Goal: Information Seeking & Learning: Stay updated

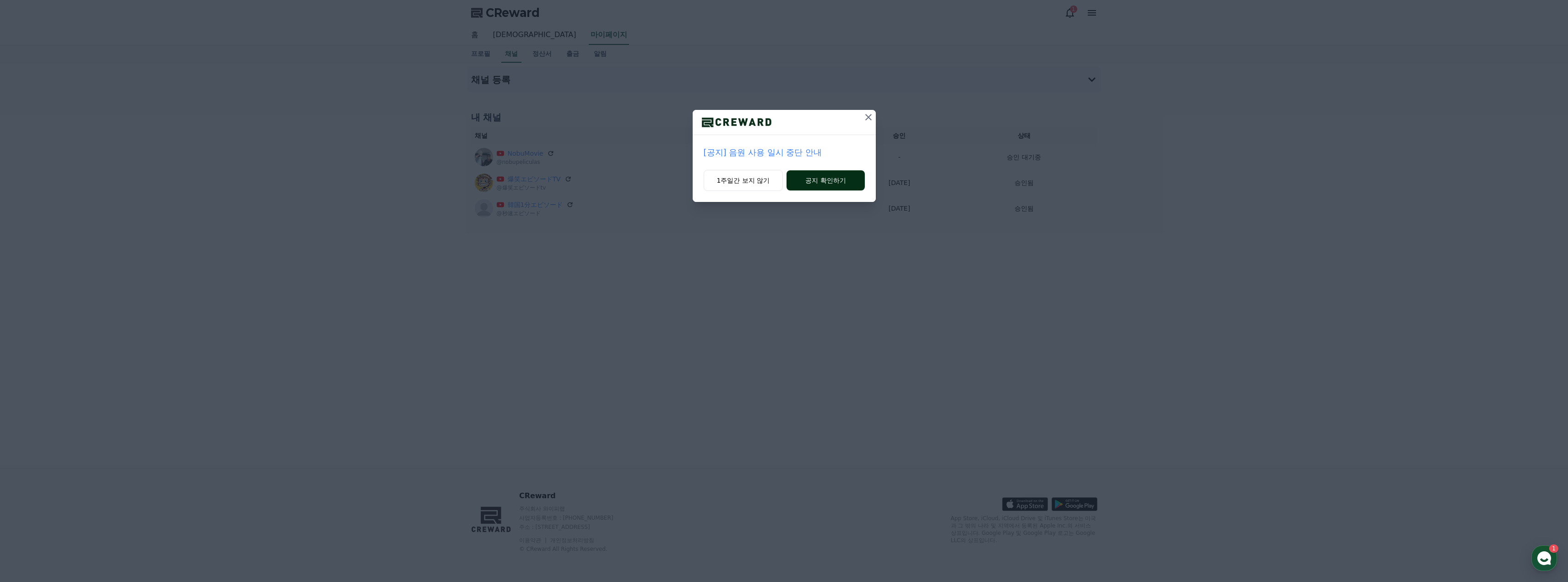
click at [819, 182] on button "공지 확인하기" at bounding box center [825, 180] width 78 height 20
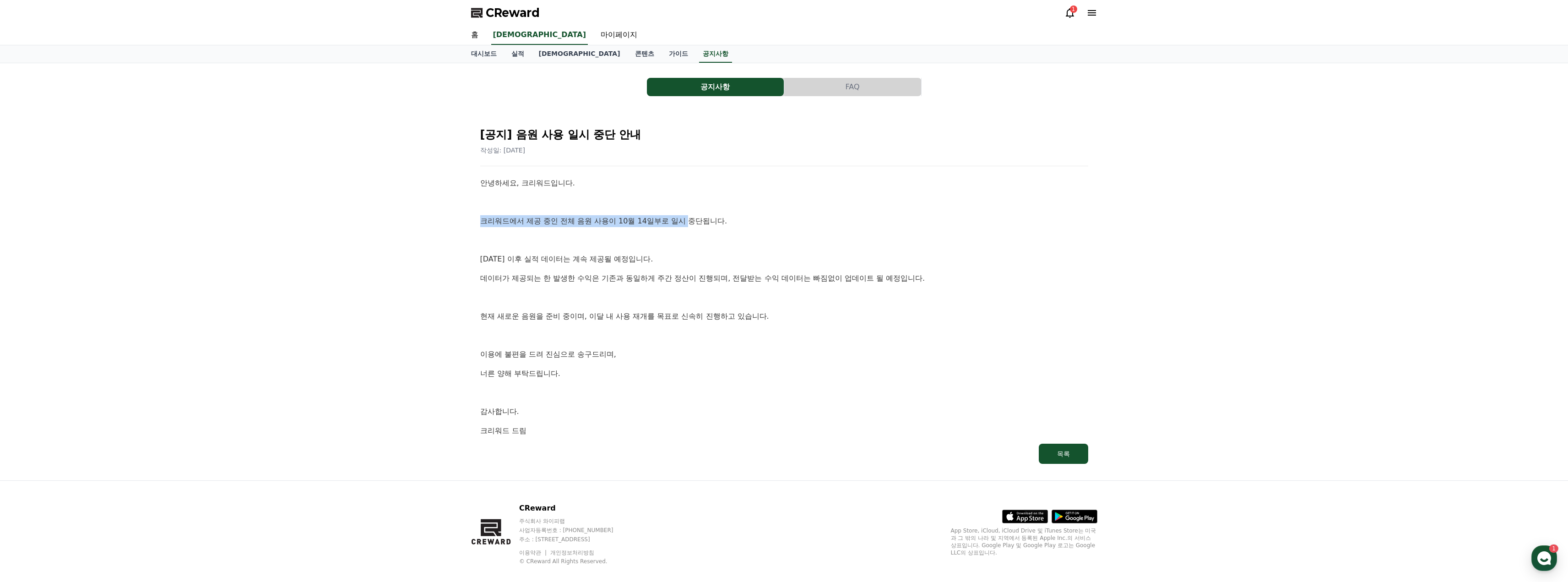
drag, startPoint x: 672, startPoint y: 222, endPoint x: 475, endPoint y: 222, distance: 197.0
click at [475, 222] on div "[공지] 음원 사용 일시 중단 안내 작성일: 2025-10-14 안녕하세요, 크리워드입니다. 크리워드에서 제공 중인 전체 음원 사용이 10월 …" at bounding box center [784, 292] width 619 height 355
click at [586, 242] on p at bounding box center [784, 240] width 608 height 12
drag, startPoint x: 487, startPoint y: 258, endPoint x: 658, endPoint y: 261, distance: 171.0
click at [658, 258] on p "10월 14일 이후 실적 데이터는 계속 제공될 예정입니다." at bounding box center [784, 259] width 608 height 12
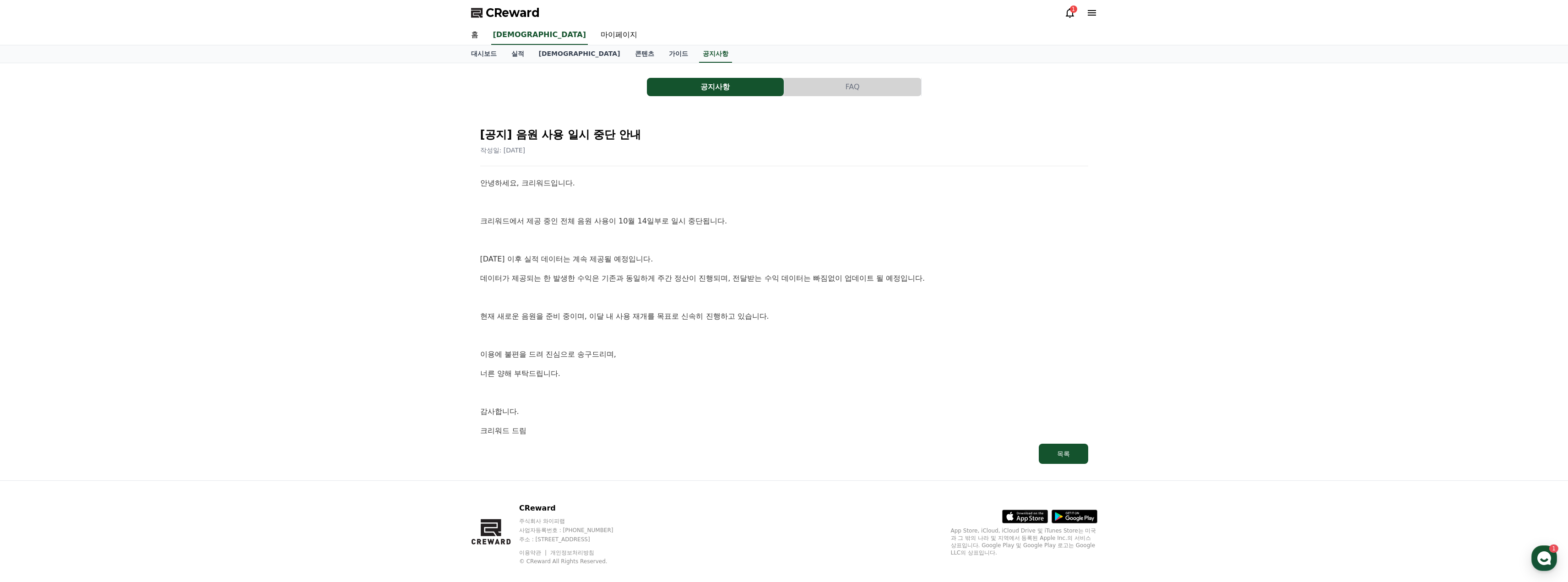
click at [583, 280] on p "데이터가 제공되는 한 발생한 수익은 기존과 동일하게 주간 정산이 진행되며, 전달받는 수익 데이터는 빠짐없이 업데이트 될 예정입니다." at bounding box center [784, 279] width 608 height 12
drag, startPoint x: 479, startPoint y: 279, endPoint x: 815, endPoint y: 281, distance: 336.0
click at [815, 281] on div "[공지] 음원 사용 일시 중단 안내 작성일: 2025-10-14 안녕하세요, 크리워드입니다. 크리워드에서 제공 중인 전체 음원 사용이 10월 …" at bounding box center [784, 292] width 612 height 348
click at [723, 313] on p "현재 새로운 음원을 준비 중이며, 이달 내 사용 재개를 목표로 신속히 진행하고 있습니다." at bounding box center [784, 317] width 608 height 12
drag, startPoint x: 772, startPoint y: 317, endPoint x: 477, endPoint y: 307, distance: 295.2
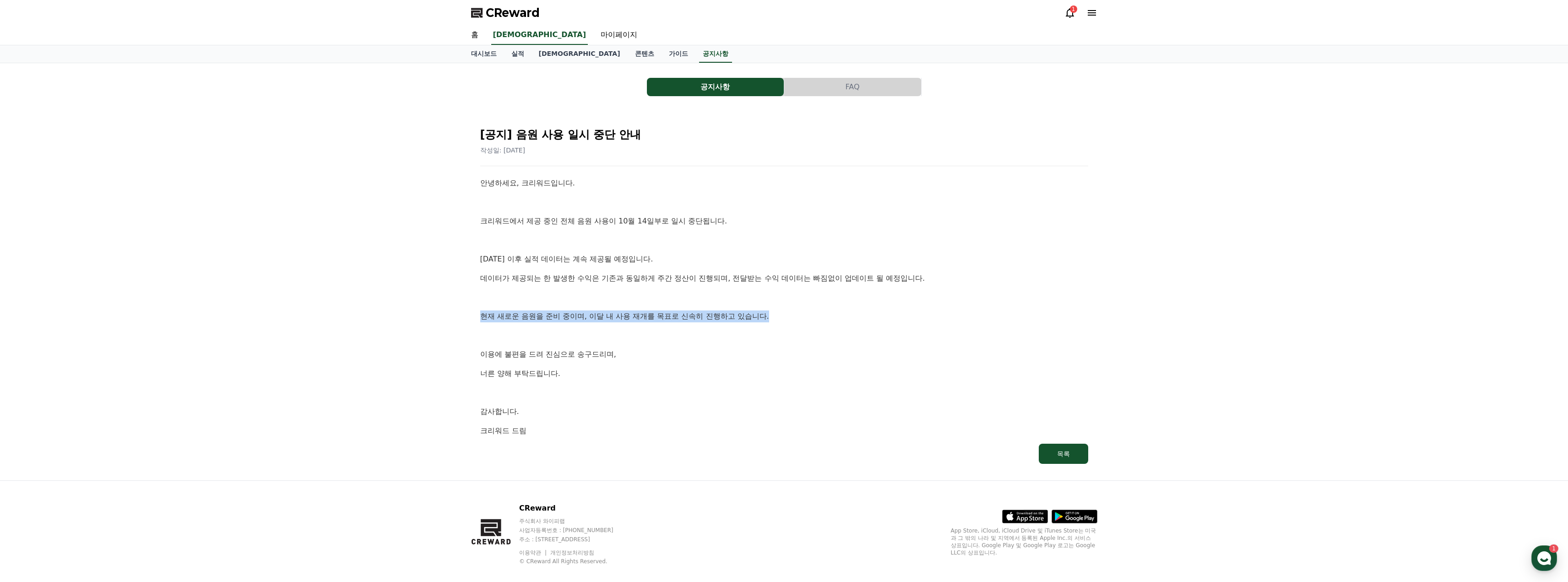
click at [477, 307] on div "[공지] 음원 사용 일시 중단 안내 작성일: 2025-10-14 안녕하세요, 크리워드입니다. 크리워드에서 제공 중인 전체 음원 사용이 10월 …" at bounding box center [784, 292] width 619 height 355
click at [420, 287] on div "공지사항 FAQ [공지] 음원 사용 일시 중단 안내 작성일: 2025-10-14 안녕하세요, 크리워드입니다. 크리워드에서 제공 중인 전체 음원…" at bounding box center [784, 271] width 1568 height 417
